Goal: Task Accomplishment & Management: Manage account settings

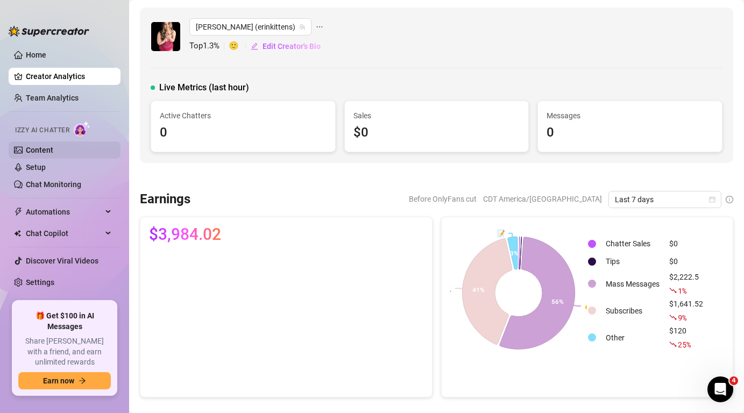
click at [53, 149] on link "Content" at bounding box center [39, 150] width 27 height 9
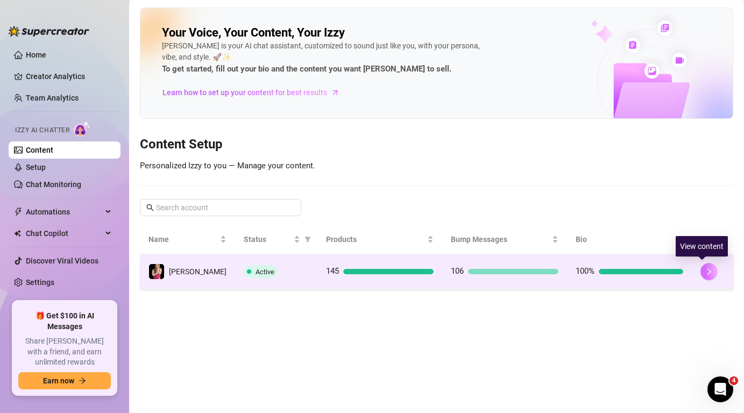
click at [707, 271] on icon "right" at bounding box center [709, 271] width 4 height 6
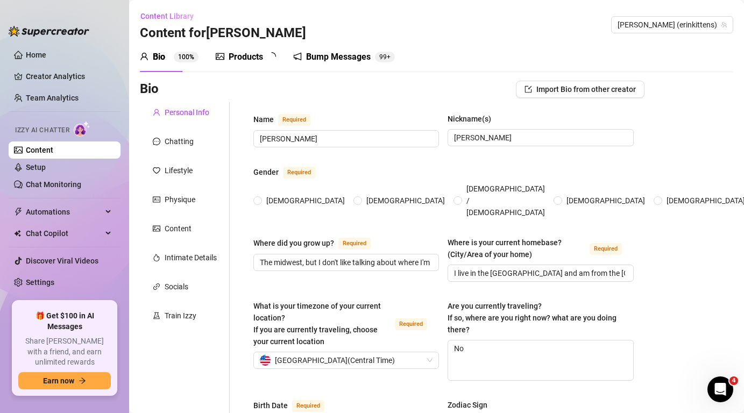
radio input "true"
type input "[DATE]"
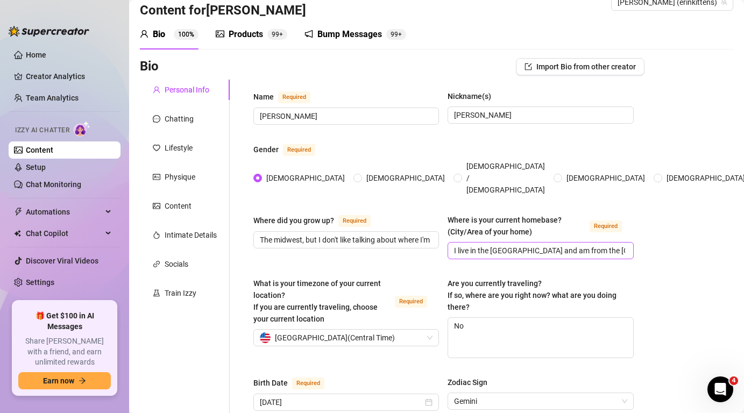
scroll to position [32, 0]
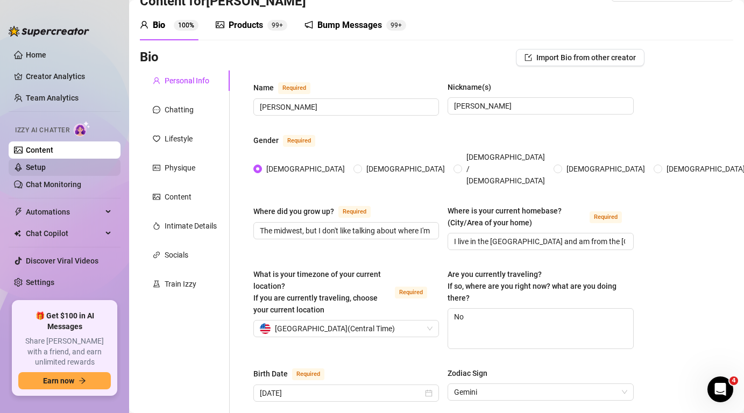
click at [46, 172] on link "Setup" at bounding box center [36, 167] width 20 height 9
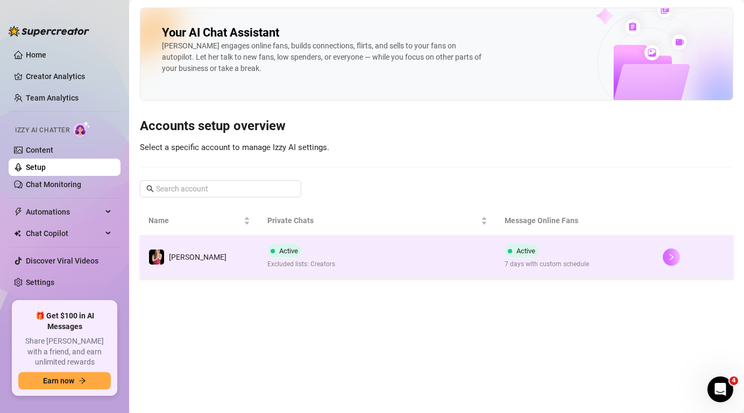
click at [676, 256] on button "button" at bounding box center [671, 257] width 17 height 17
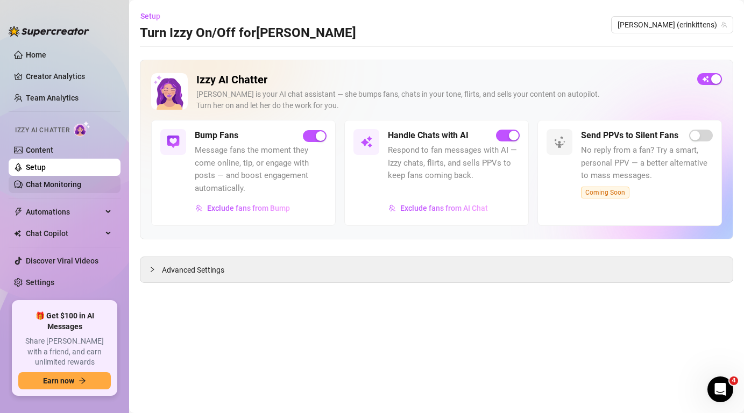
click at [70, 187] on link "Chat Monitoring" at bounding box center [53, 184] width 55 height 9
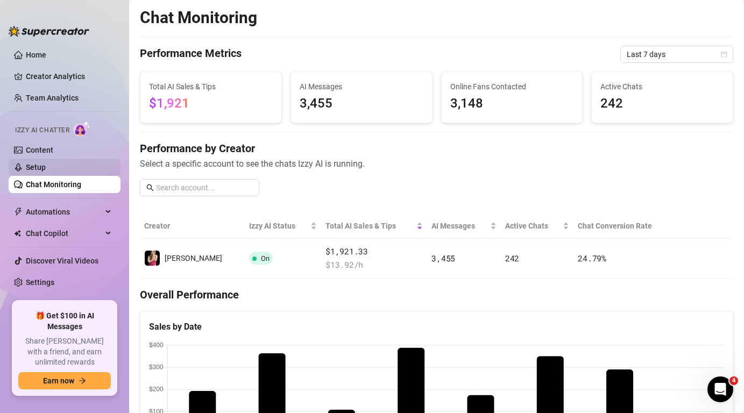
click at [46, 167] on link "Setup" at bounding box center [36, 167] width 20 height 9
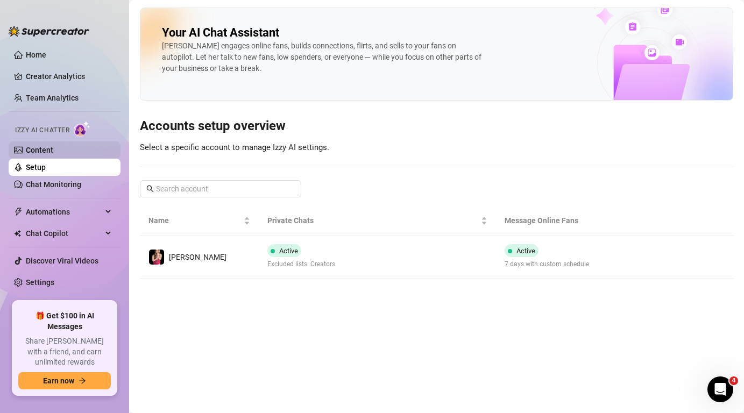
click at [53, 153] on link "Content" at bounding box center [39, 150] width 27 height 9
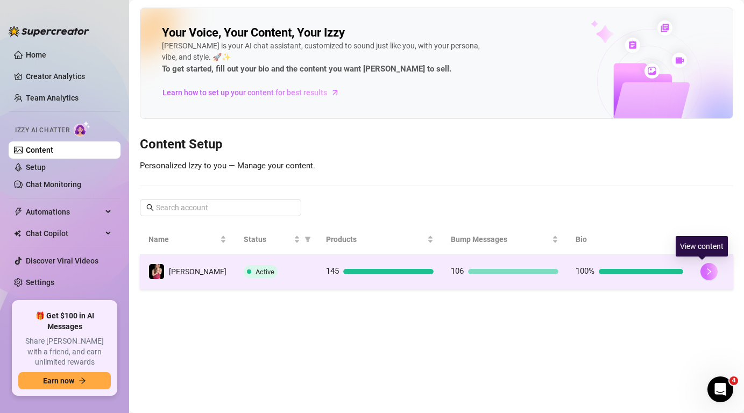
click at [705, 277] on button "button" at bounding box center [708, 271] width 17 height 17
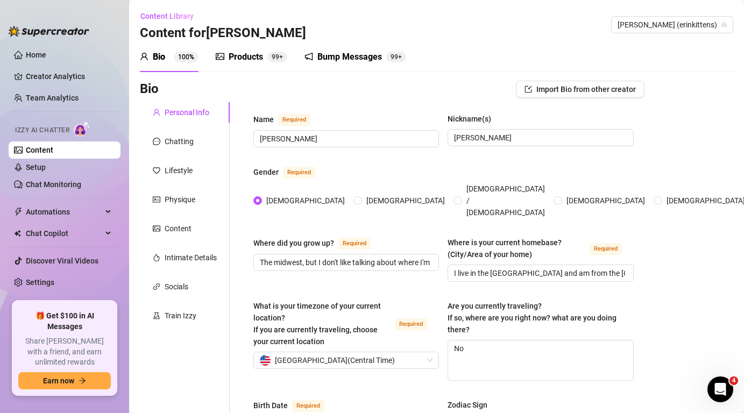
click at [365, 62] on div "Bump Messages" at bounding box center [349, 57] width 65 height 13
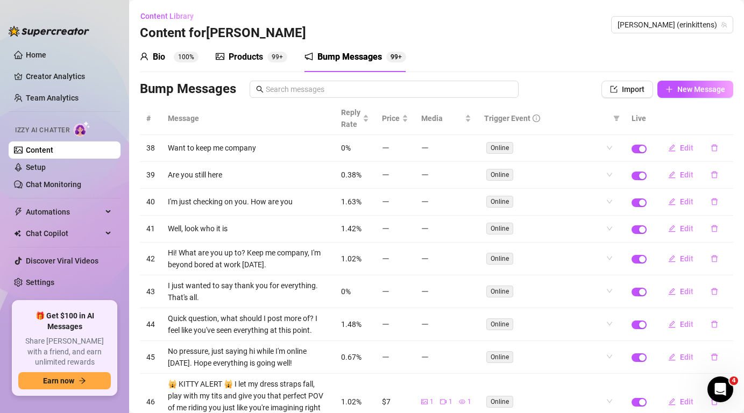
scroll to position [136, 0]
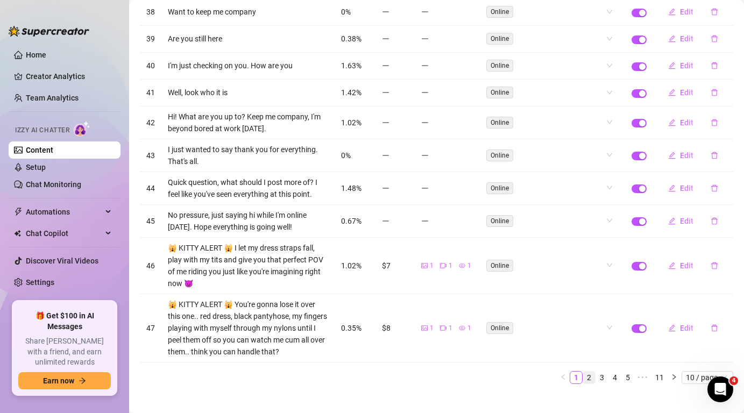
click at [588, 372] on link "2" at bounding box center [589, 378] width 12 height 12
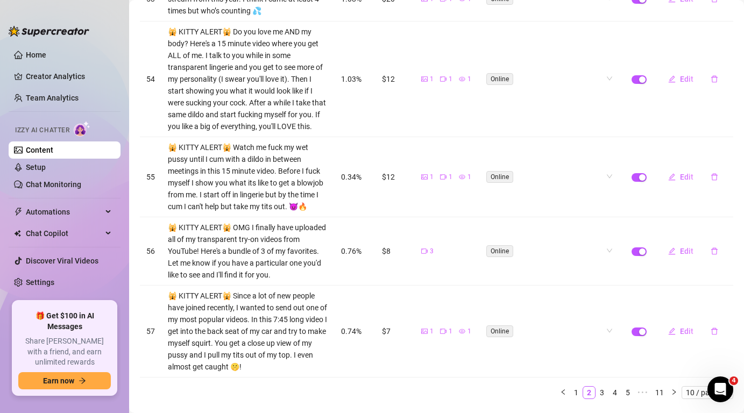
scroll to position [621, 0]
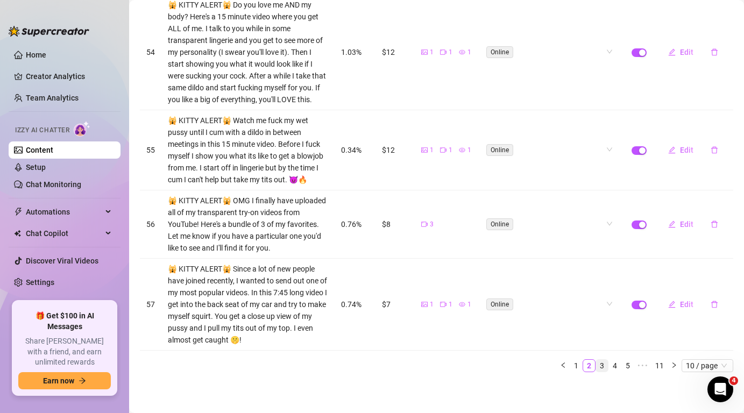
click at [605, 366] on link "3" at bounding box center [602, 366] width 12 height 12
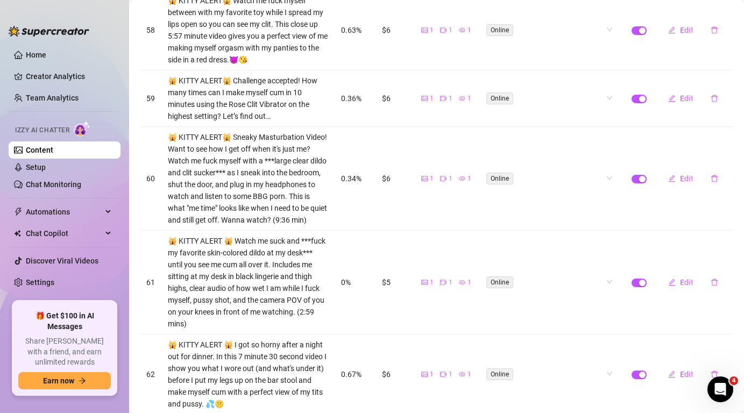
scroll to position [544, 0]
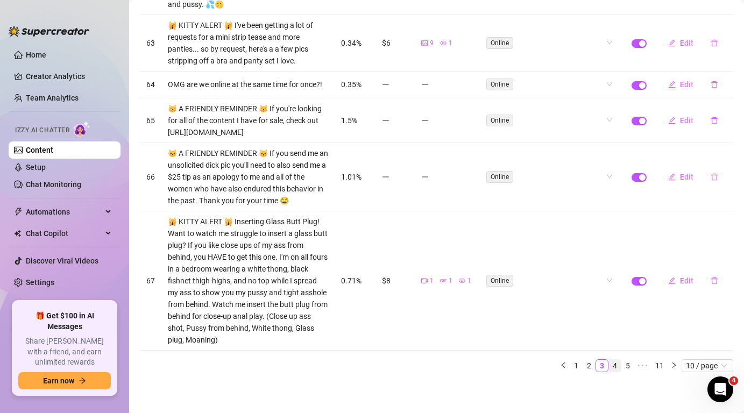
click at [616, 365] on link "4" at bounding box center [615, 366] width 12 height 12
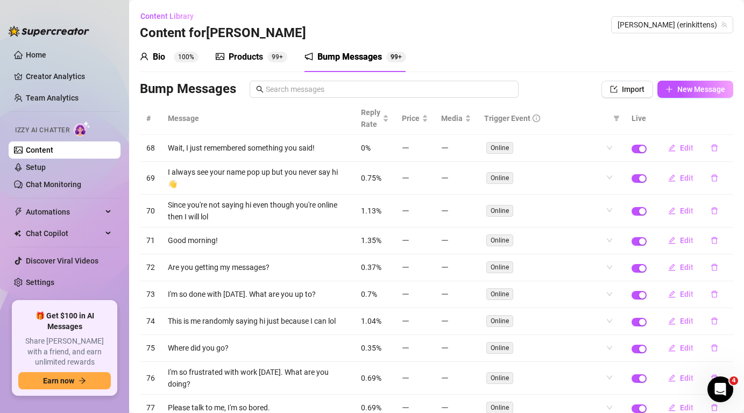
scroll to position [59, 0]
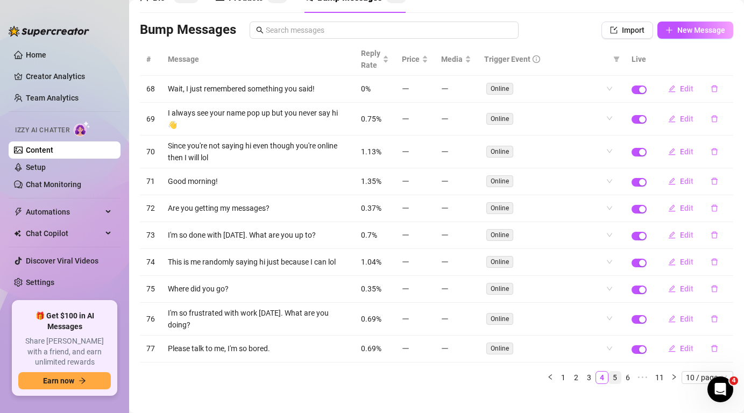
click at [616, 372] on link "5" at bounding box center [615, 378] width 12 height 12
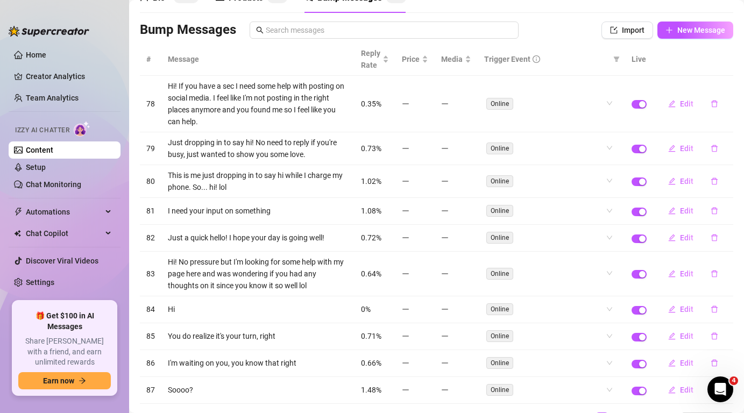
scroll to position [112, 0]
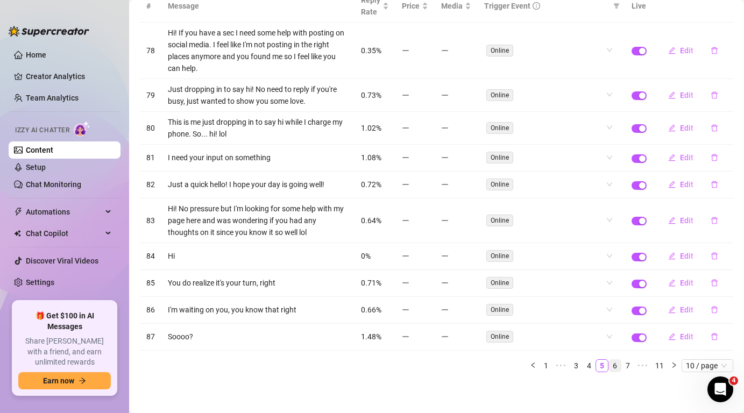
click at [616, 369] on link "6" at bounding box center [615, 366] width 12 height 12
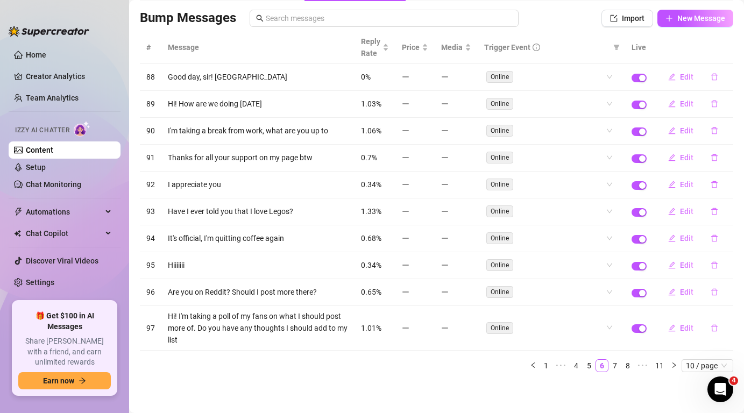
scroll to position [0, 0]
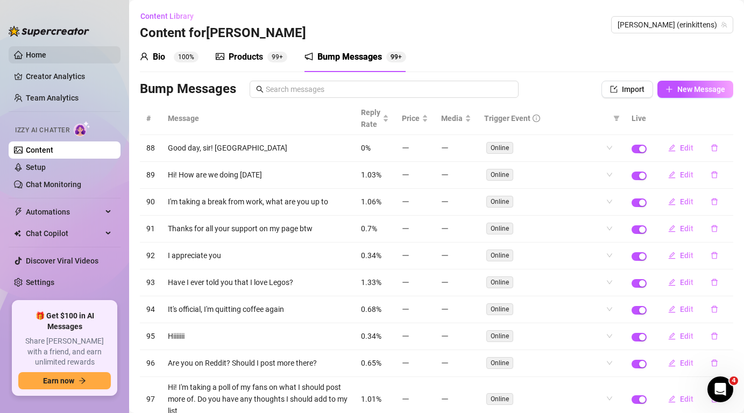
click at [46, 57] on link "Home" at bounding box center [36, 55] width 20 height 9
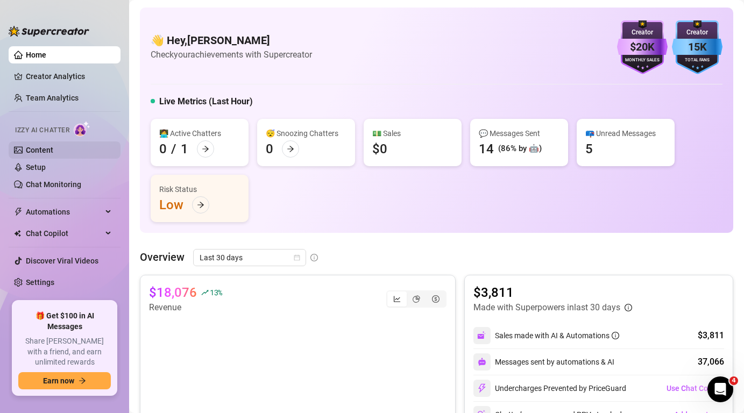
click at [53, 151] on link "Content" at bounding box center [39, 150] width 27 height 9
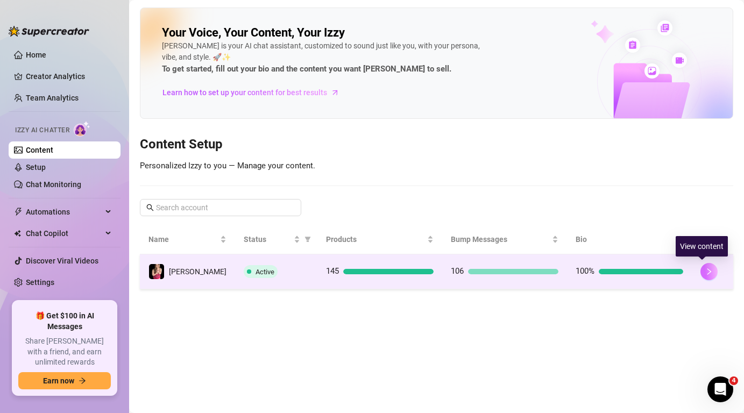
click at [706, 274] on button "button" at bounding box center [708, 271] width 17 height 17
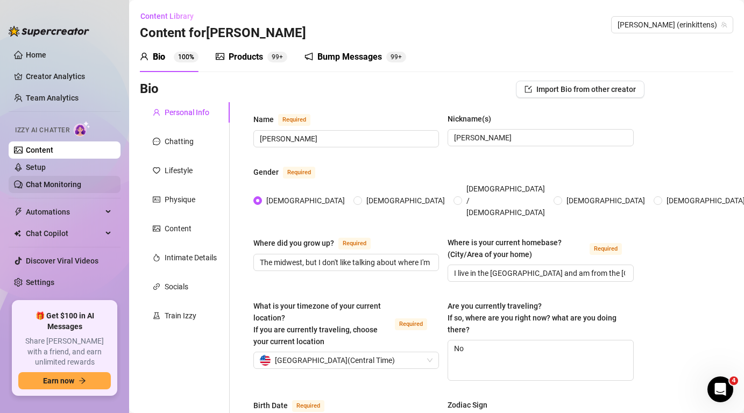
click at [46, 182] on link "Chat Monitoring" at bounding box center [53, 184] width 55 height 9
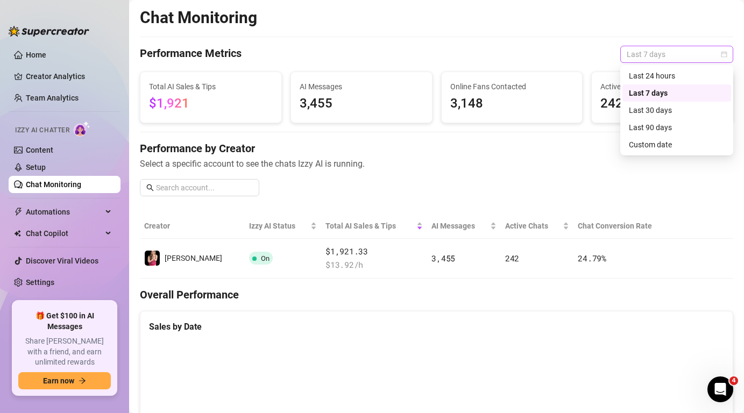
click at [696, 51] on span "Last 7 days" at bounding box center [677, 54] width 100 height 16
click at [686, 105] on div "Last 30 days" at bounding box center [677, 110] width 96 height 12
